Goal: Navigation & Orientation: Understand site structure

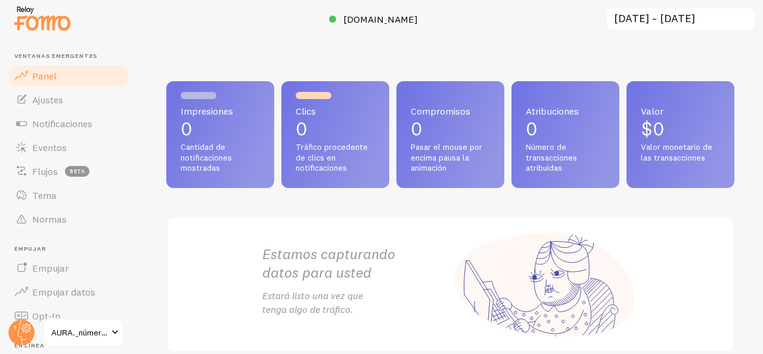
click at [351, 127] on p "0" at bounding box center [335, 128] width 79 height 19
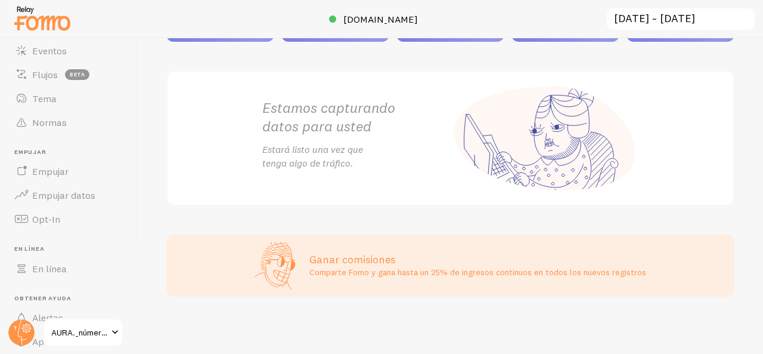
scroll to position [162, 0]
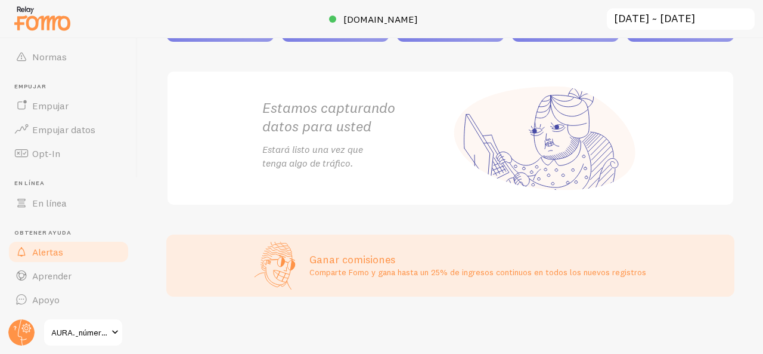
click at [48, 251] on font "Alertas" at bounding box center [47, 252] width 31 height 12
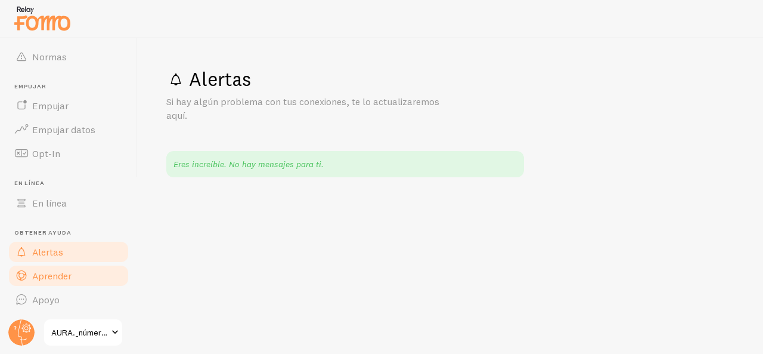
click at [49, 286] on link "Aprender" at bounding box center [68, 276] width 123 height 24
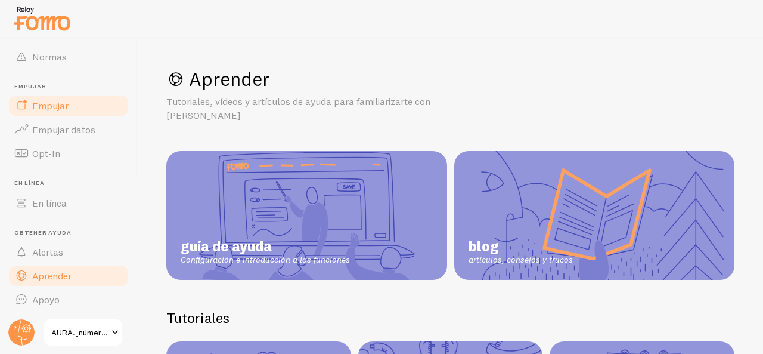
click at [52, 110] on font "Empujar" at bounding box center [50, 106] width 36 height 12
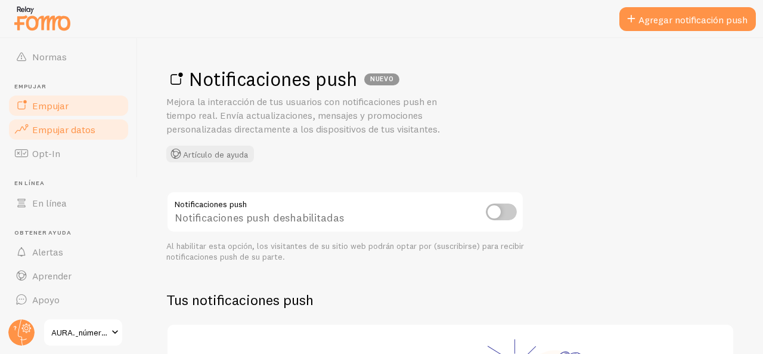
click at [49, 132] on font "Empujar datos" at bounding box center [63, 129] width 63 height 12
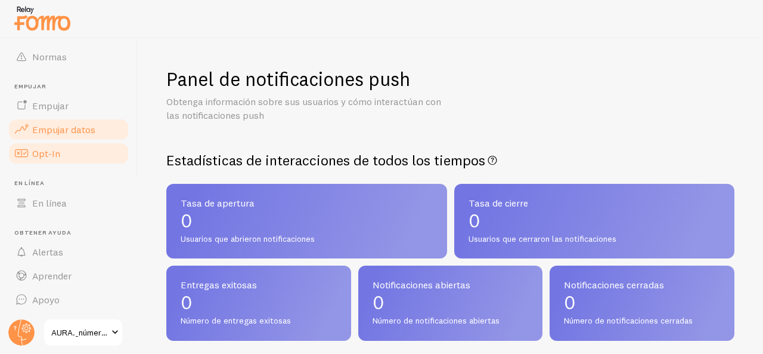
click at [61, 160] on link "Opt-In" at bounding box center [68, 153] width 123 height 24
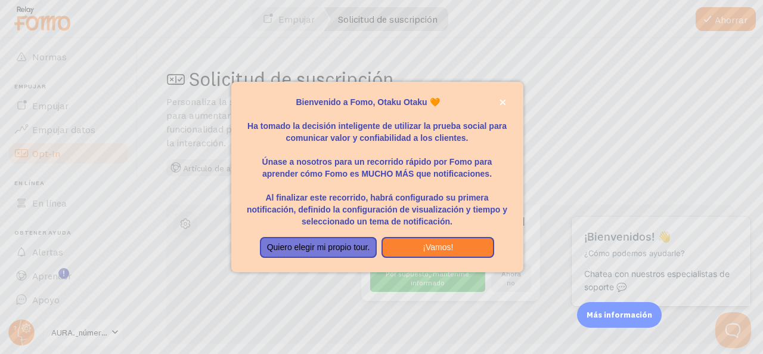
click at [500, 94] on div "Bienvenido a Fomo, Otaku Otaku 🧡Has tomado la decisión inteligente de usar la P…" at bounding box center [377, 89] width 292 height 14
click at [503, 101] on icon "cerca," at bounding box center [503, 102] width 6 height 6
